Goal: Find specific page/section: Find specific page/section

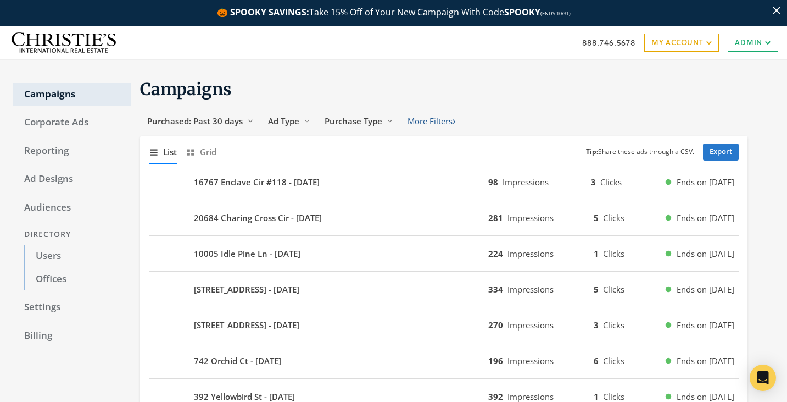
click at [445, 125] on button "More Filters" at bounding box center [432, 121] width 62 height 20
click at [565, 119] on span "Seller Info" at bounding box center [566, 120] width 40 height 11
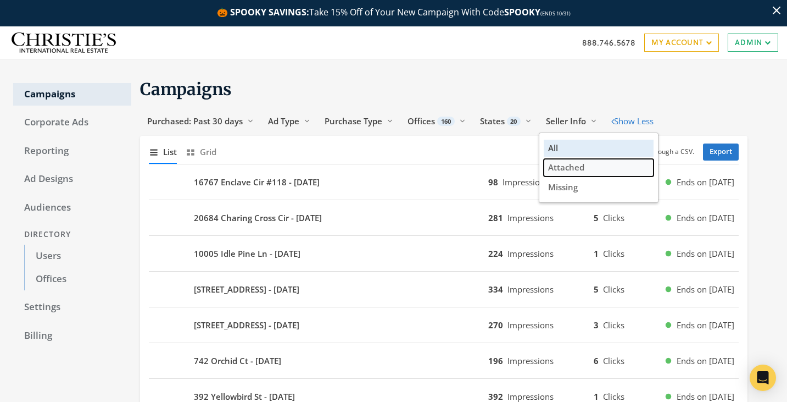
click at [582, 169] on span "Attached" at bounding box center [566, 167] width 36 height 11
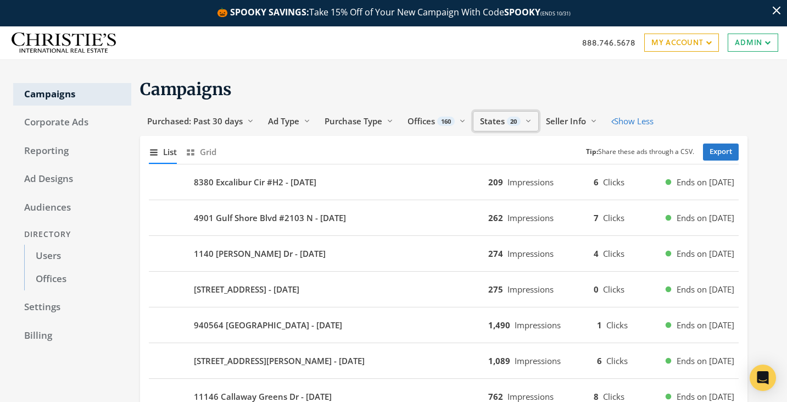
click at [503, 118] on span "States" at bounding box center [492, 120] width 25 height 11
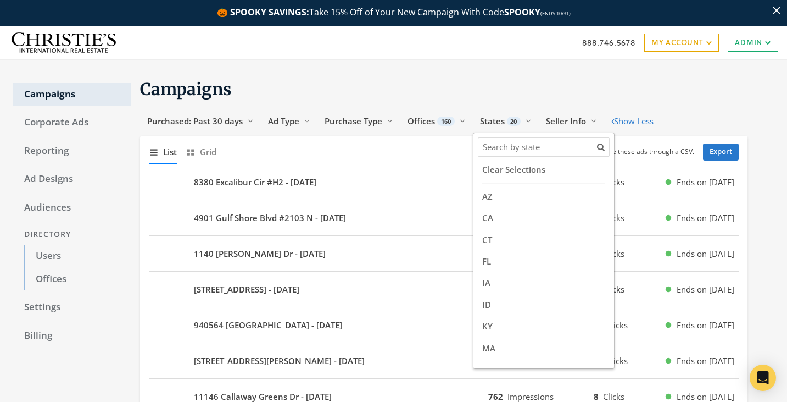
click at [508, 146] on input "Search Magnifying Glass" at bounding box center [539, 147] width 116 height 14
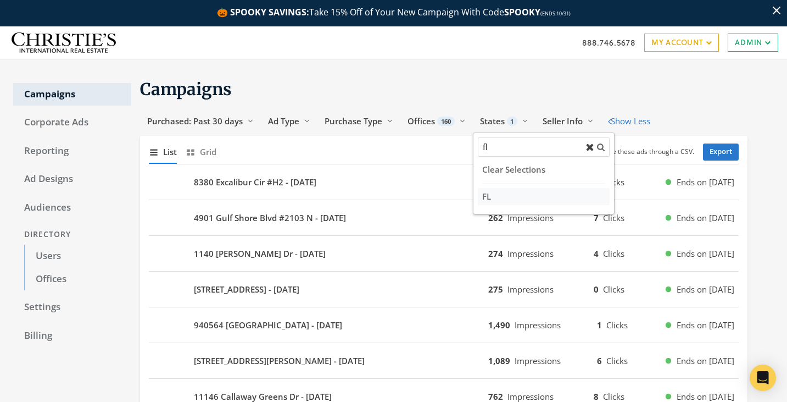
type input "fl"
click at [499, 197] on label "FL" at bounding box center [544, 196] width 132 height 17
click at [491, 197] on input "FL" at bounding box center [491, 195] width 0 height 7
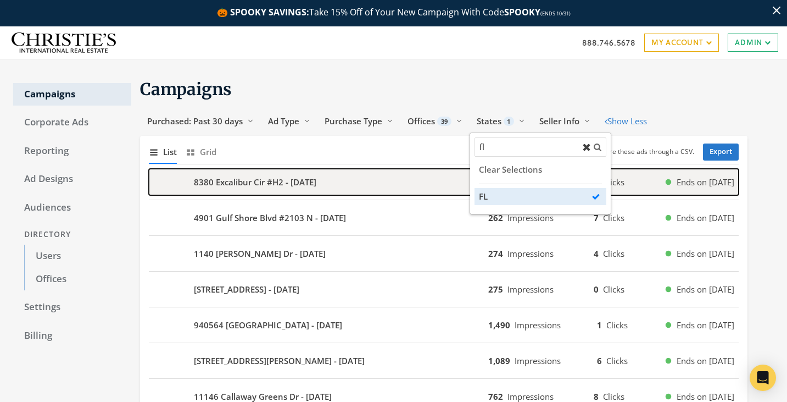
click at [380, 195] on div "8380 Excalibur Cir #H2 - [DATE]" at bounding box center [319, 182] width 340 height 26
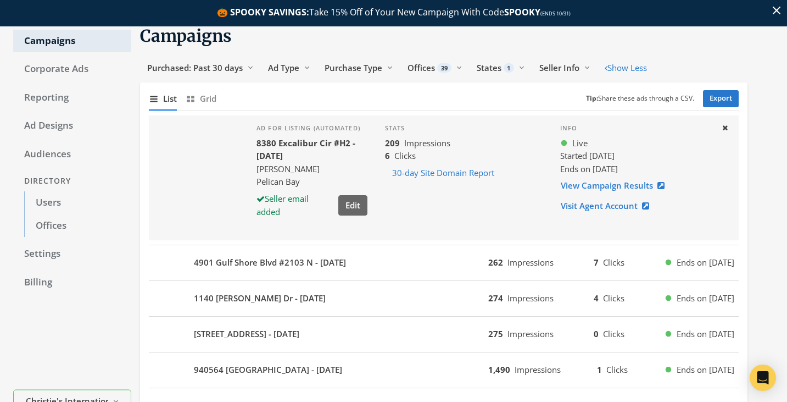
scroll to position [55, 0]
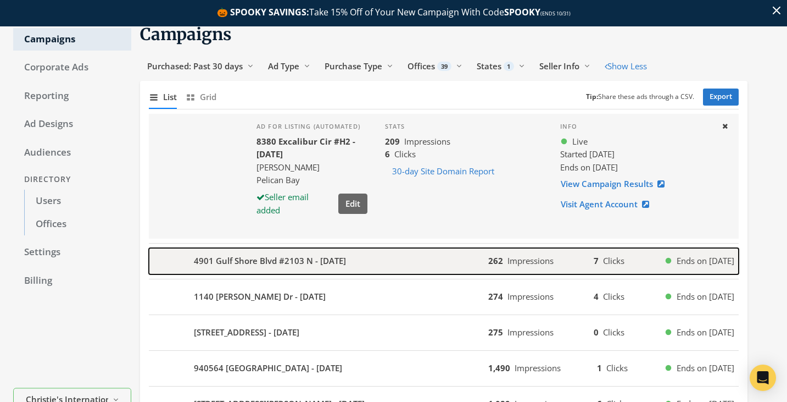
click at [421, 262] on div "4901 Gulf Shore Blvd #2103 N - [DATE]" at bounding box center [319, 261] width 340 height 26
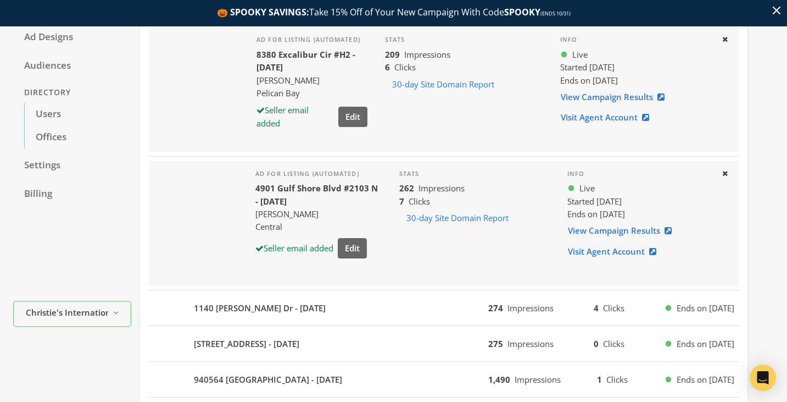
scroll to position [256, 0]
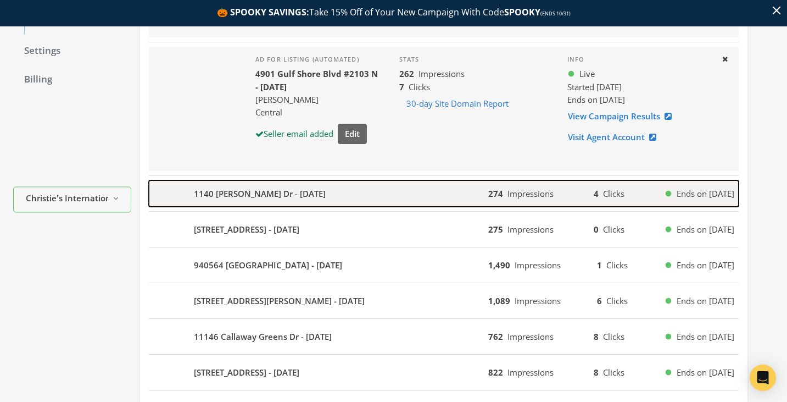
click at [401, 204] on div "1140 [PERSON_NAME] Dr - [DATE]" at bounding box center [319, 193] width 340 height 26
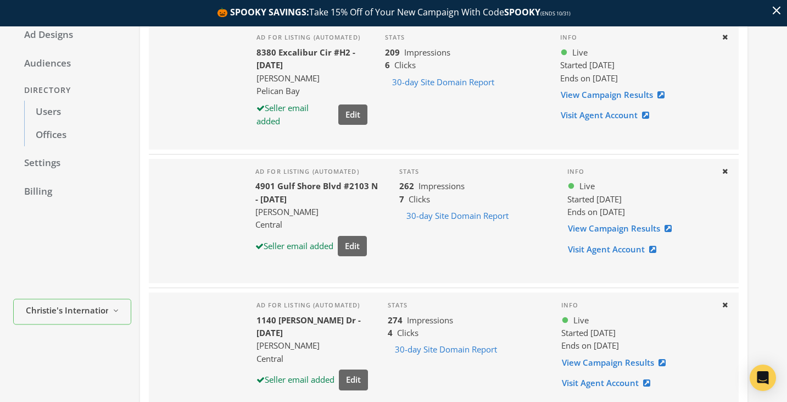
scroll to position [0, 0]
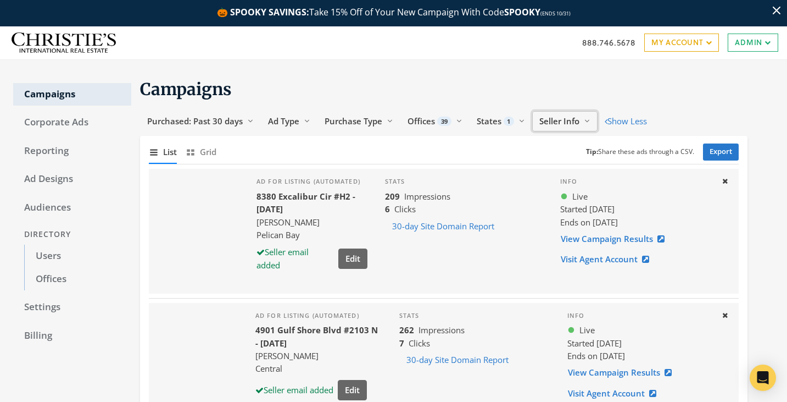
click at [575, 120] on span "Seller Info" at bounding box center [560, 120] width 40 height 11
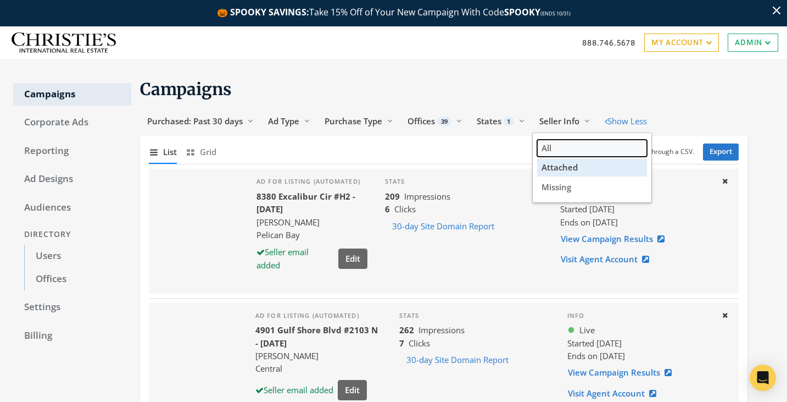
click at [568, 148] on button "All" at bounding box center [592, 148] width 110 height 17
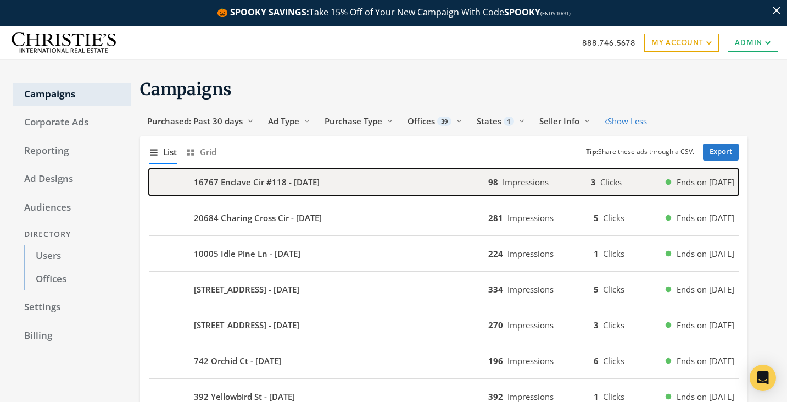
click at [409, 195] on div "16767 Enclave Cir #118 - [DATE]" at bounding box center [319, 182] width 340 height 26
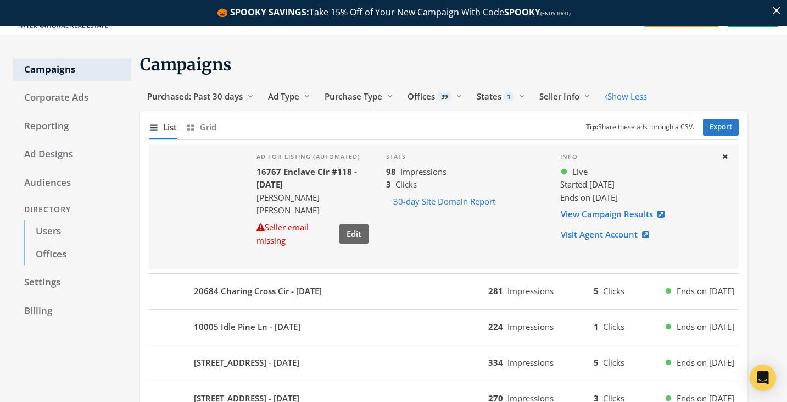
scroll to position [29, 0]
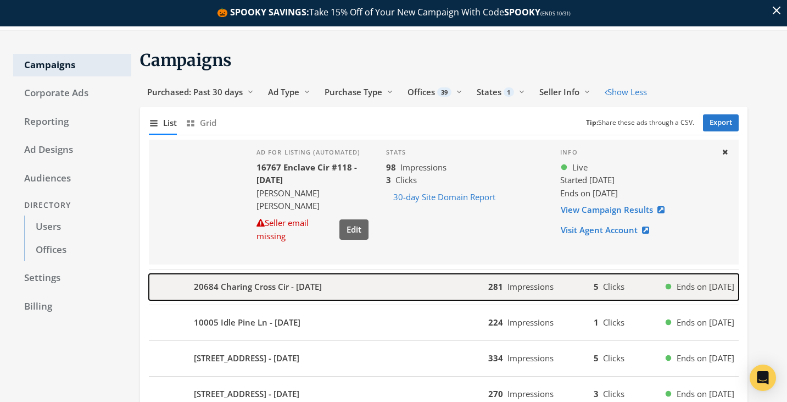
click at [423, 286] on div "20684 Charing Cross Cir - [DATE]" at bounding box center [319, 287] width 340 height 26
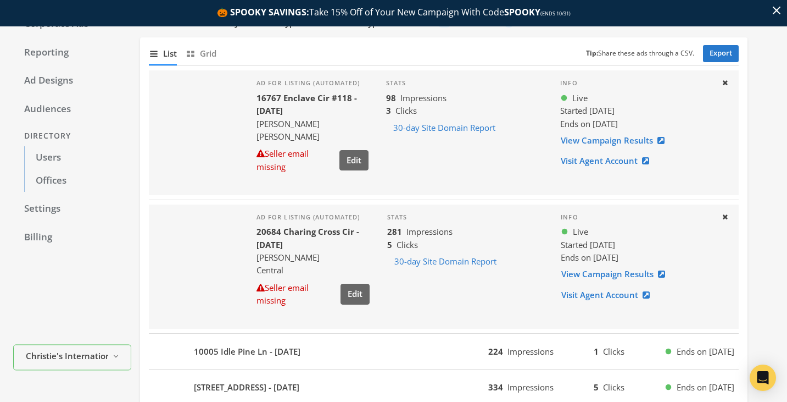
scroll to position [153, 0]
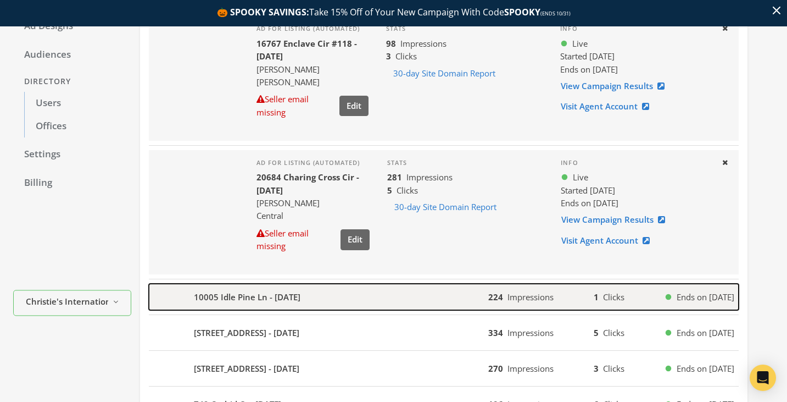
click at [420, 295] on div "10005 Idle Pine Ln - [DATE]" at bounding box center [319, 297] width 340 height 26
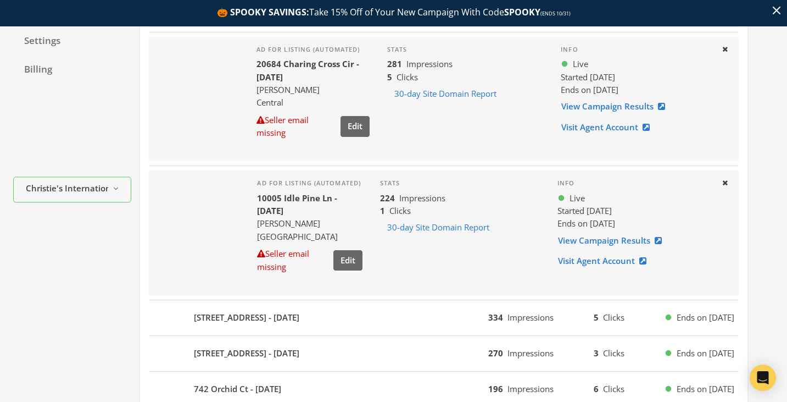
scroll to position [384, 0]
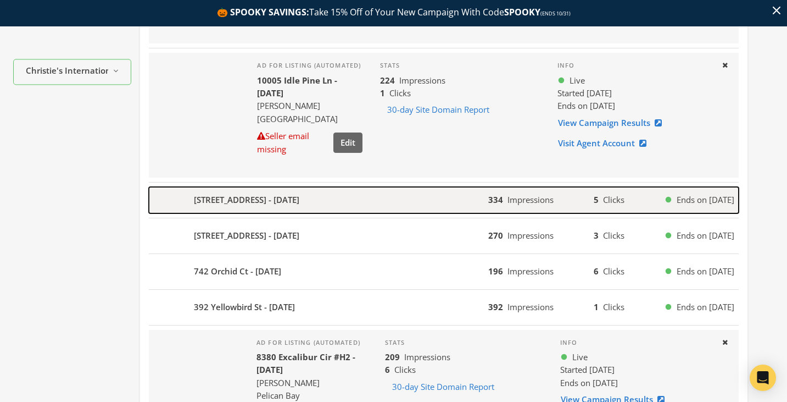
click at [398, 201] on div "[STREET_ADDRESS] - [DATE]" at bounding box center [319, 200] width 340 height 26
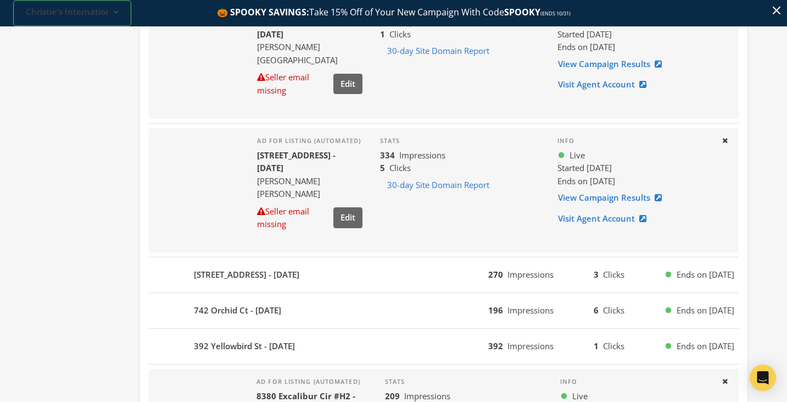
scroll to position [570, 0]
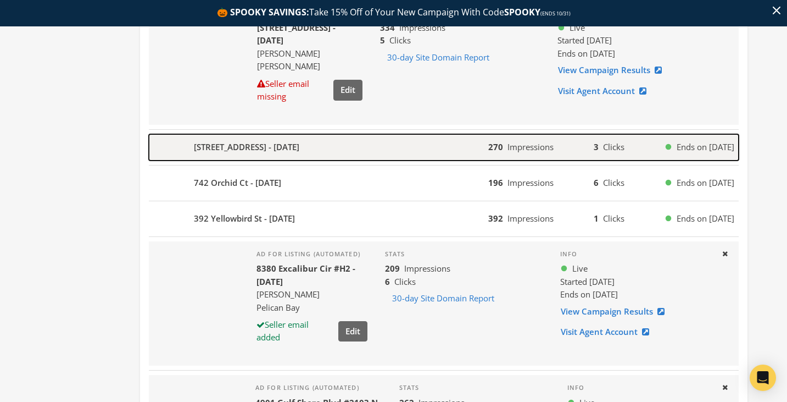
click at [375, 148] on div "[STREET_ADDRESS] - [DATE]" at bounding box center [319, 147] width 340 height 26
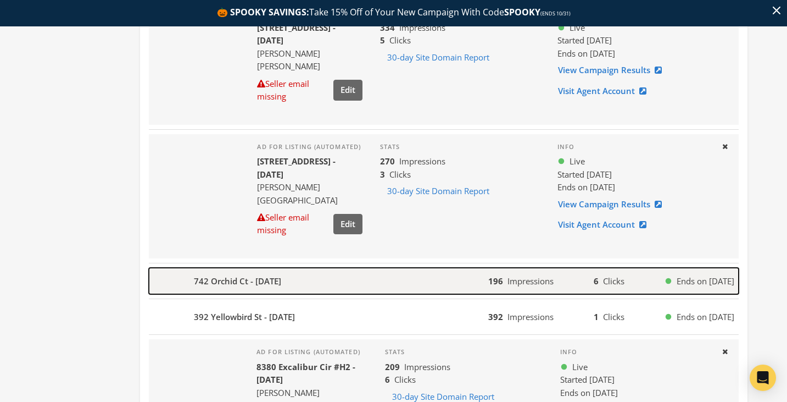
click at [387, 275] on div "742 Orchid Ct - [DATE]" at bounding box center [319, 281] width 340 height 26
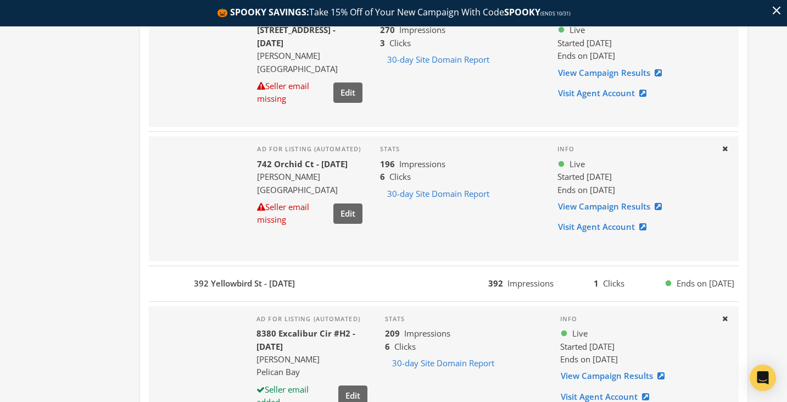
scroll to position [738, 0]
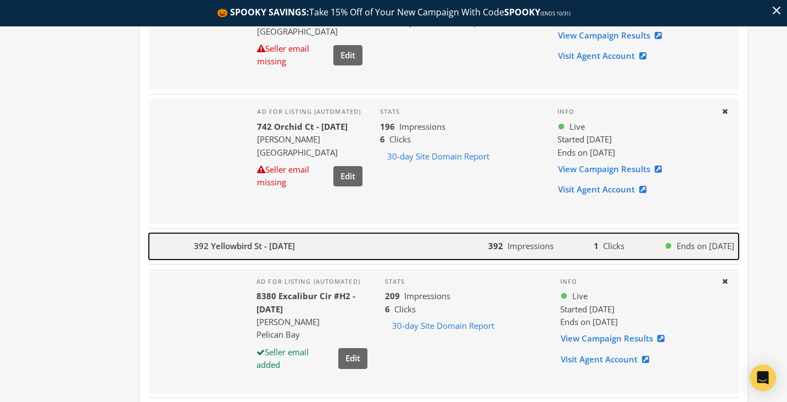
click at [380, 248] on div "392 Yellowbird St - [DATE]" at bounding box center [319, 246] width 340 height 26
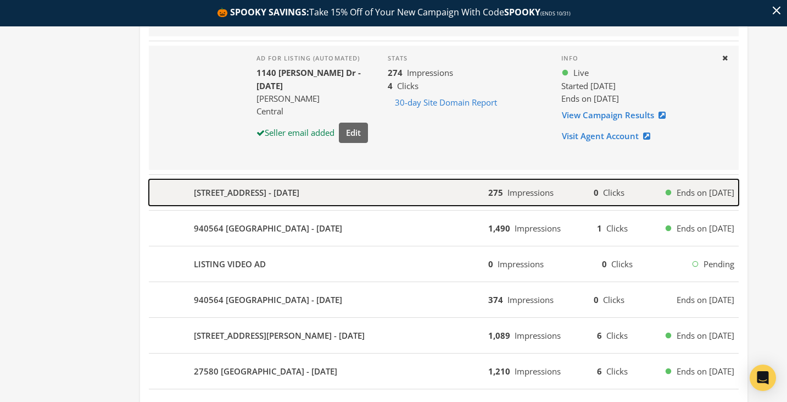
click at [405, 188] on div "[STREET_ADDRESS] - [DATE]" at bounding box center [319, 192] width 340 height 26
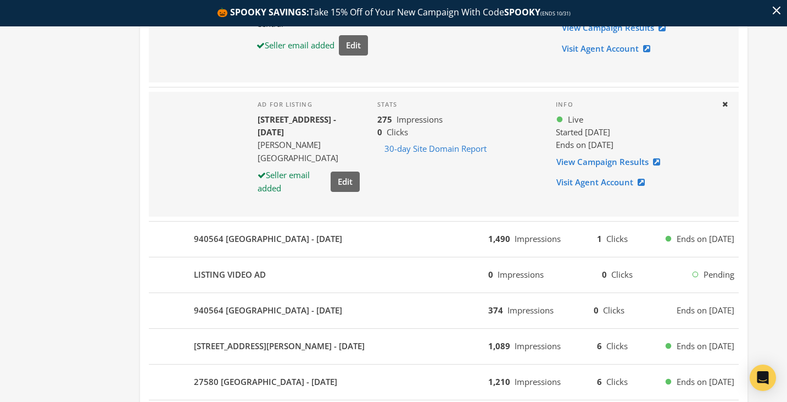
scroll to position [1454, 0]
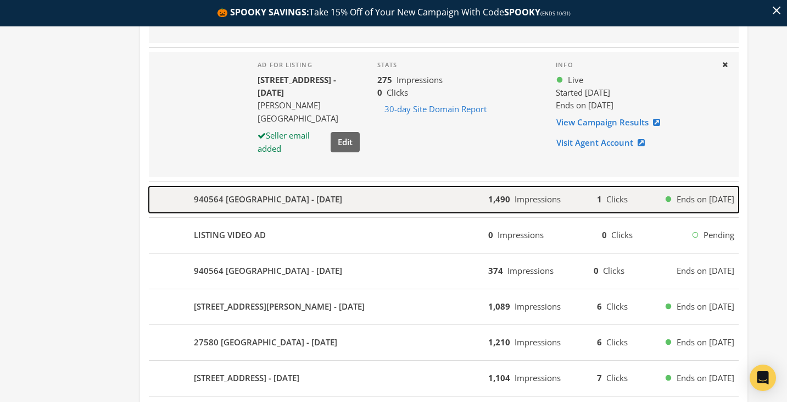
click at [386, 213] on div "940564 [GEOGRAPHIC_DATA] - [DATE]" at bounding box center [319, 199] width 340 height 26
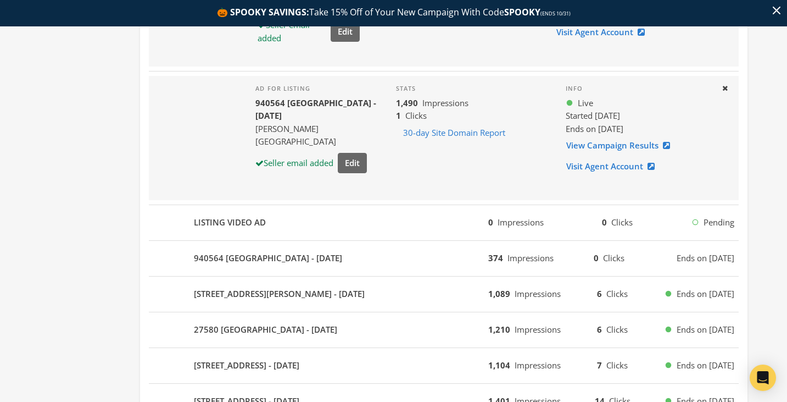
scroll to position [1596, 0]
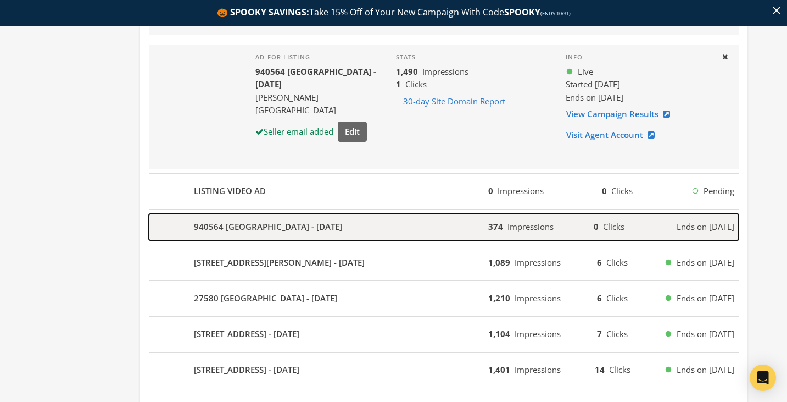
click at [387, 219] on div "940564 [GEOGRAPHIC_DATA] - [DATE]" at bounding box center [319, 227] width 340 height 26
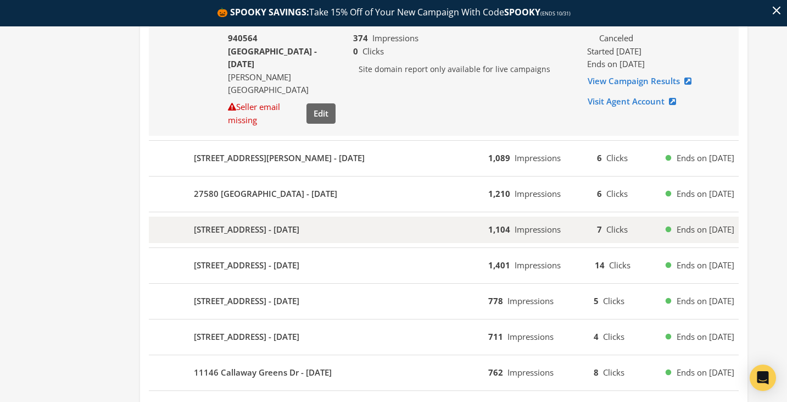
scroll to position [1802, 0]
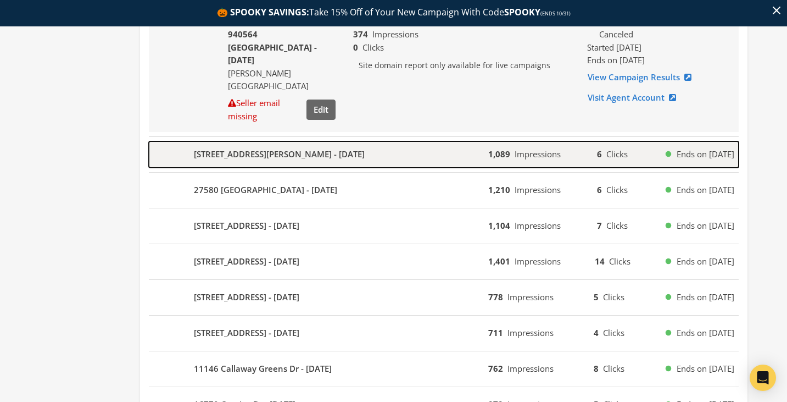
click at [378, 166] on div "[STREET_ADDRESS][PERSON_NAME] - [DATE]" at bounding box center [319, 154] width 340 height 26
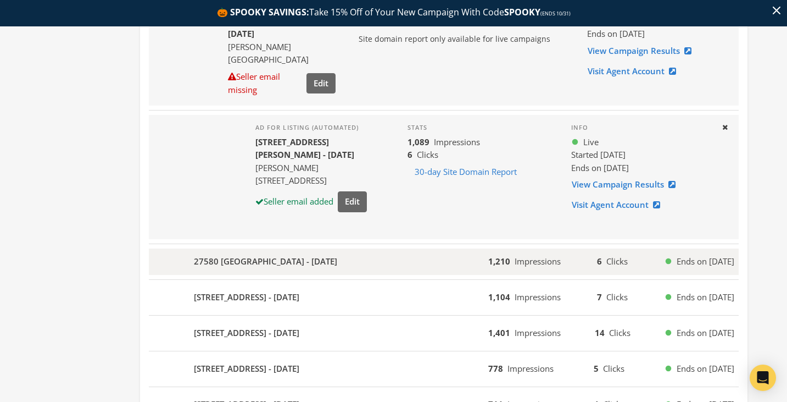
scroll to position [1835, 0]
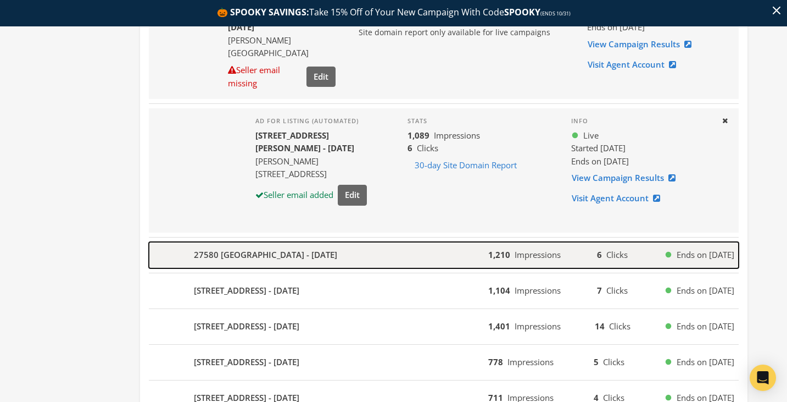
click at [388, 265] on div "27580 [GEOGRAPHIC_DATA] - [DATE]" at bounding box center [319, 255] width 340 height 26
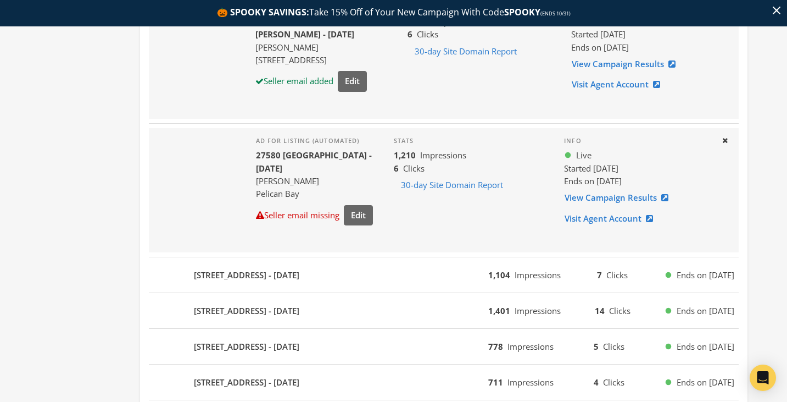
scroll to position [1952, 0]
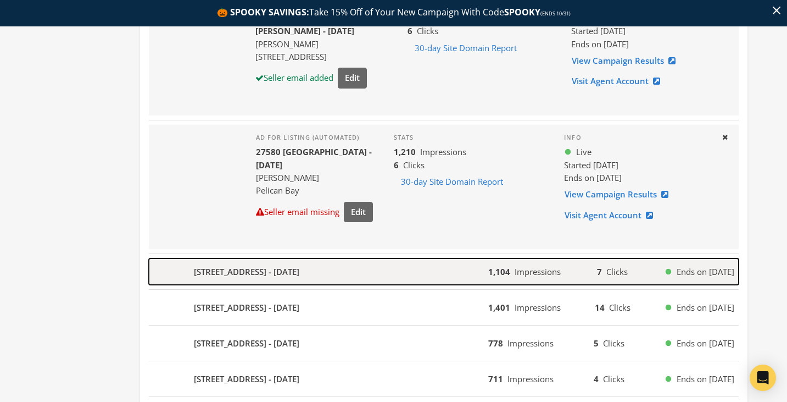
click at [391, 281] on div "[STREET_ADDRESS] - [DATE]" at bounding box center [319, 271] width 340 height 26
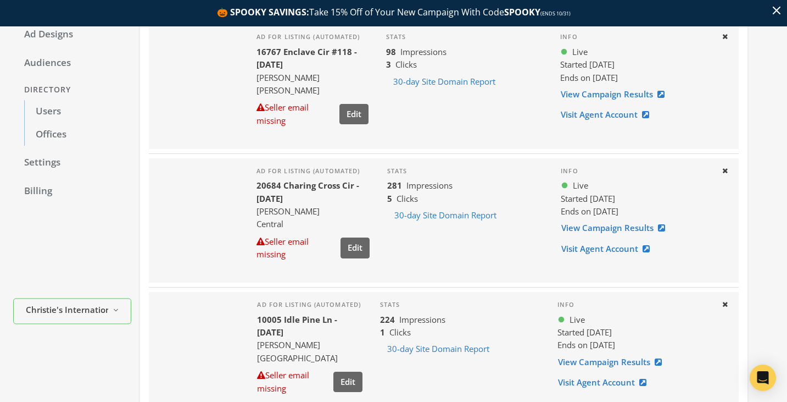
scroll to position [135, 0]
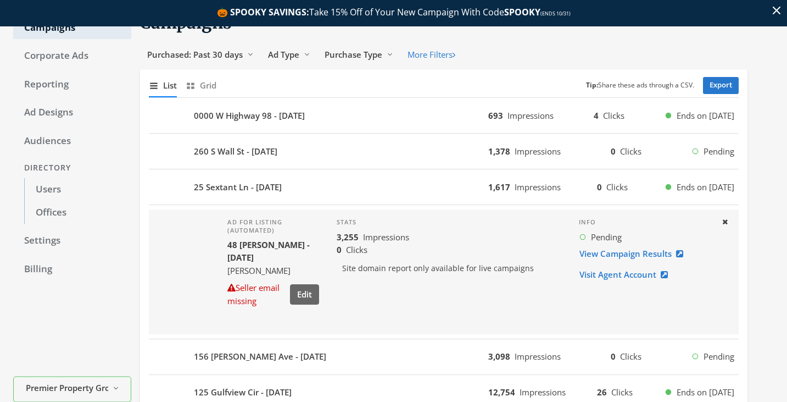
scroll to position [99, 0]
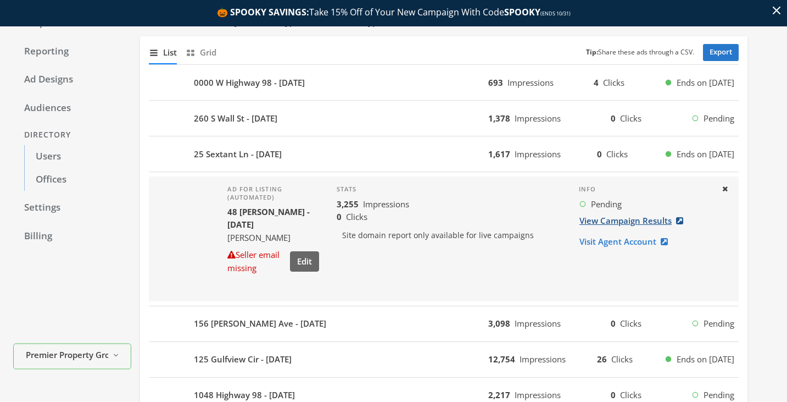
click at [626, 219] on link "View Campaign Results" at bounding box center [635, 220] width 112 height 20
